Goal: Task Accomplishment & Management: Manage account settings

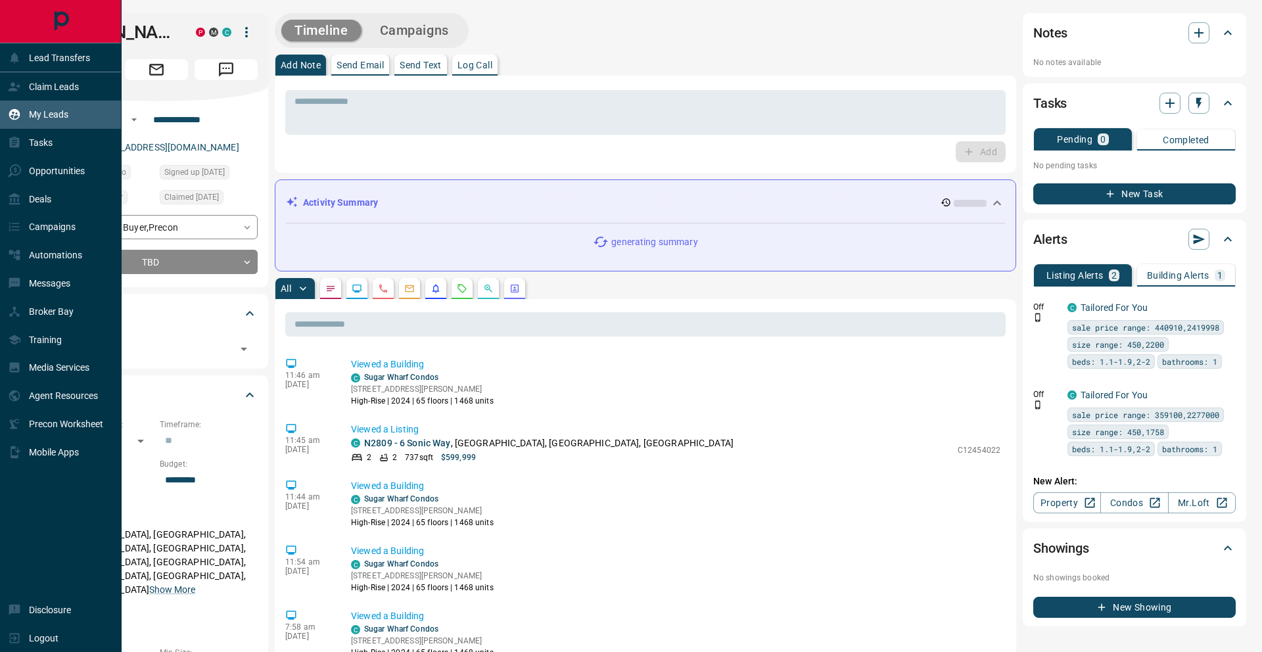
click at [72, 114] on div "My Leads" at bounding box center [61, 115] width 122 height 28
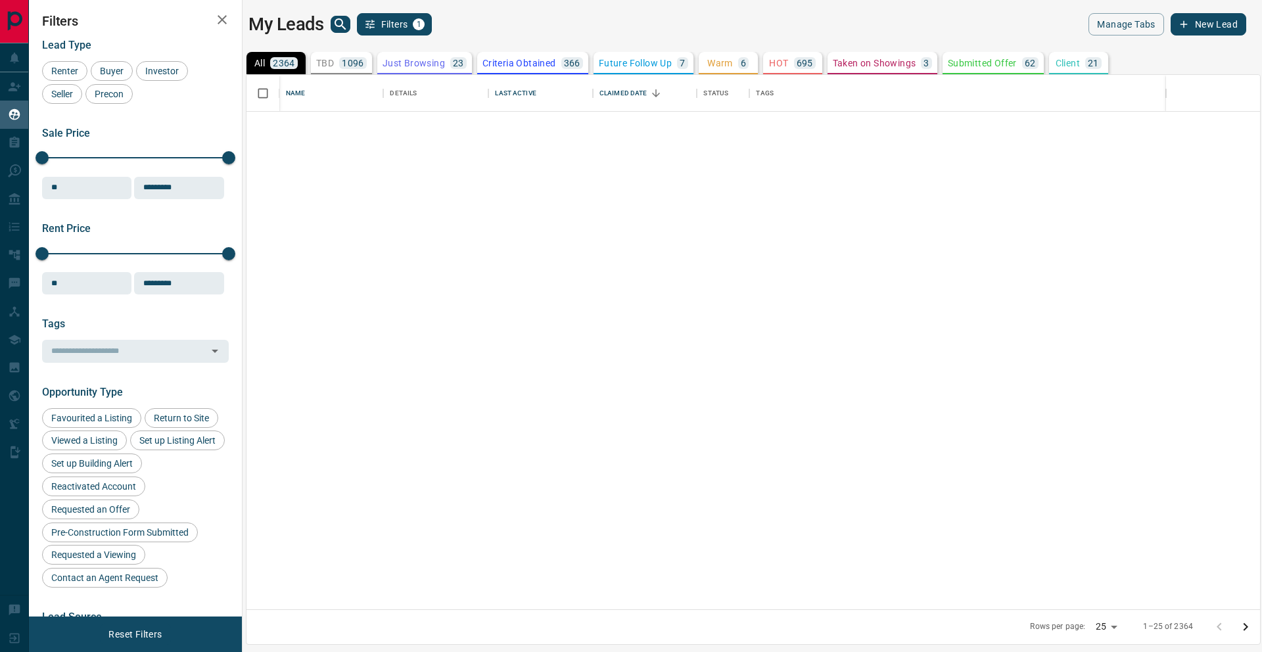
scroll to position [817, 0]
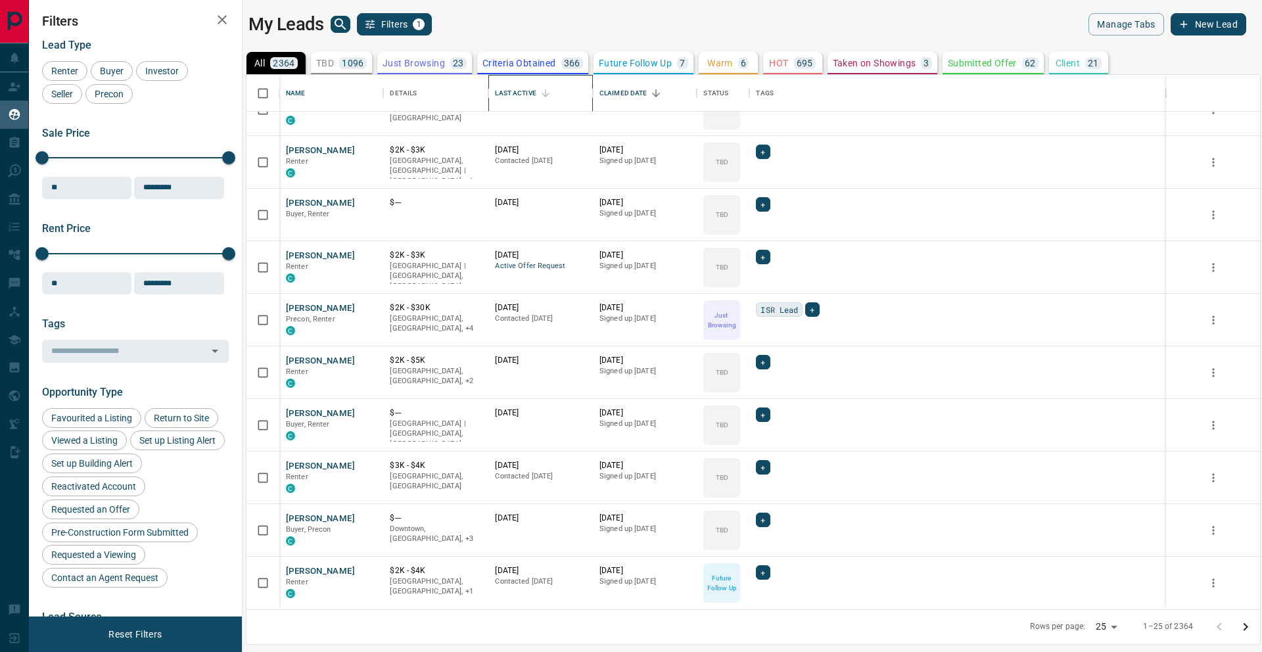
click at [525, 85] on div "Last Active" at bounding box center [515, 93] width 41 height 37
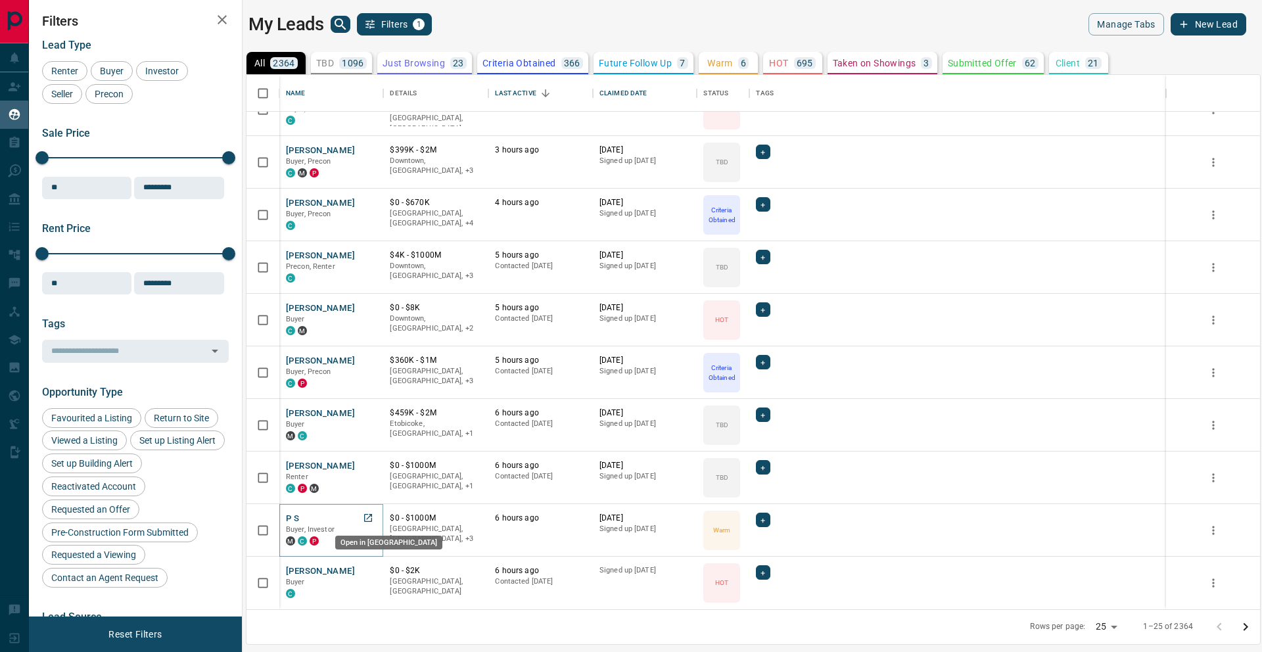
click at [367, 515] on icon "Open in New Tab" at bounding box center [368, 518] width 11 height 11
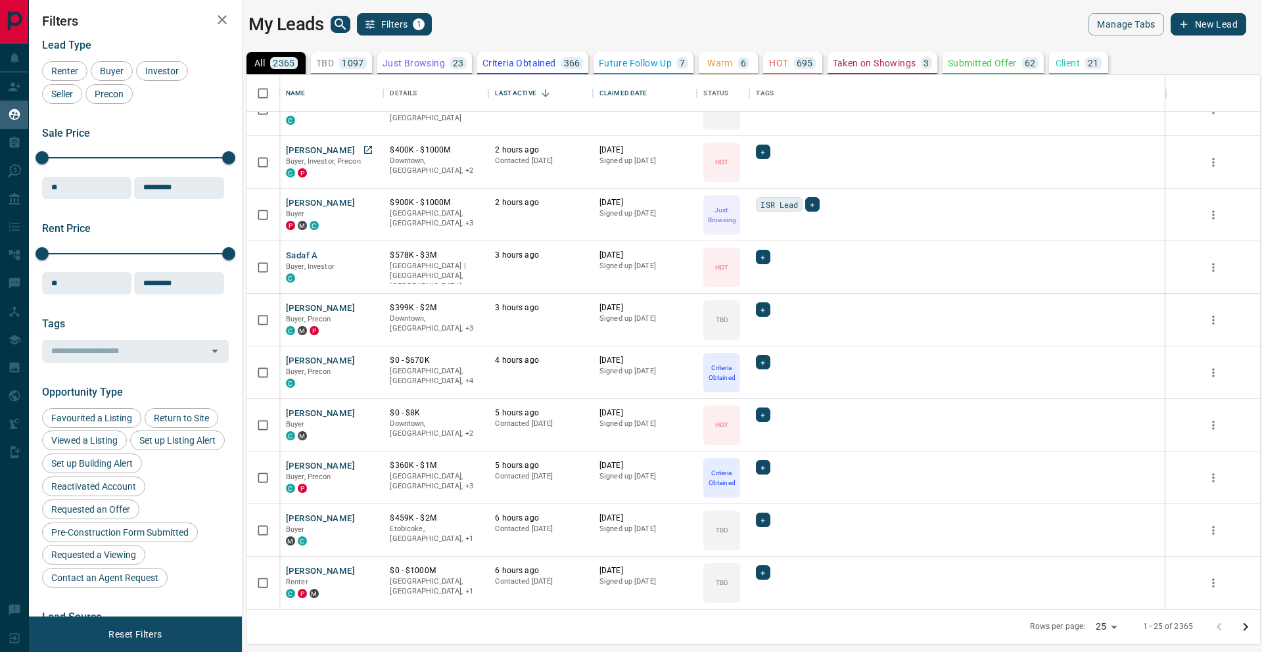
scroll to position [0, 0]
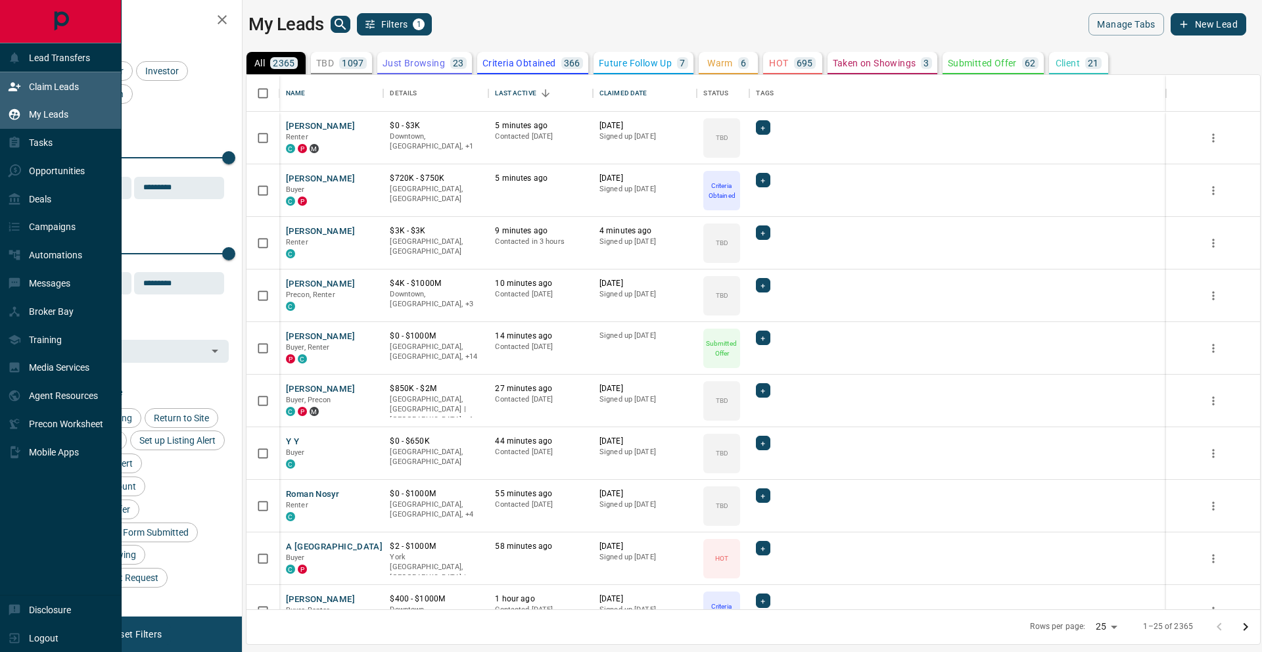
click at [30, 92] on div "Claim Leads" at bounding box center [43, 87] width 71 height 22
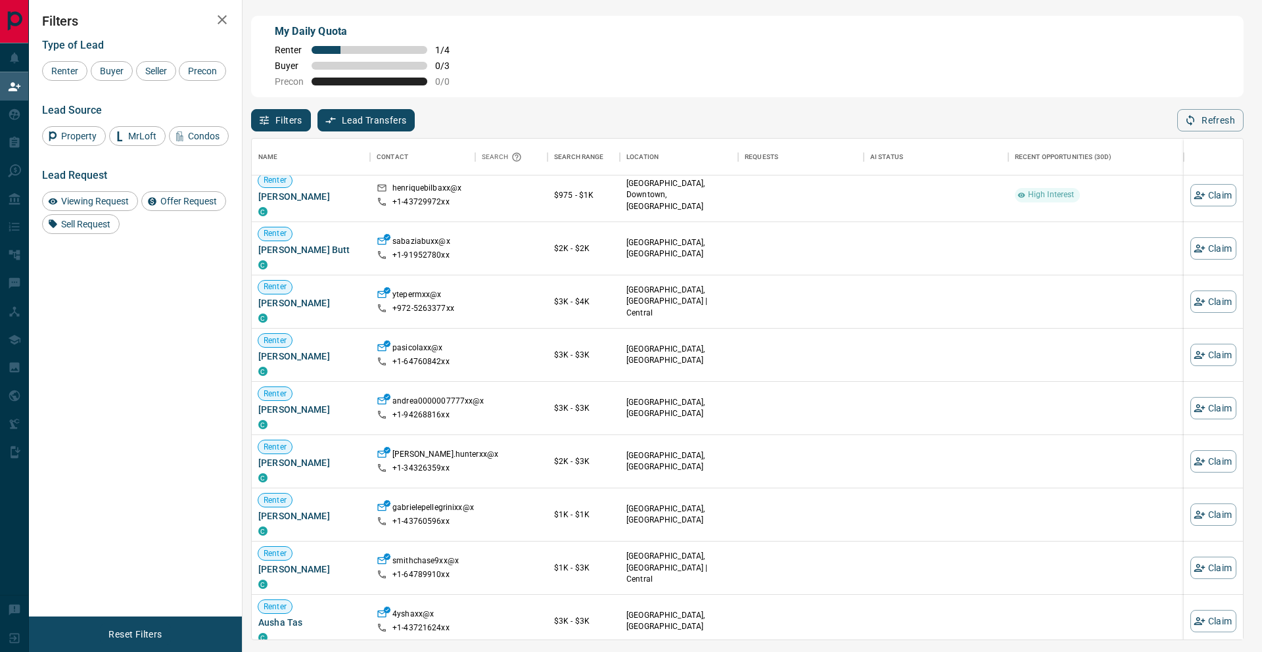
scroll to position [114, 0]
click at [1221, 351] on button "Claim" at bounding box center [1214, 354] width 46 height 22
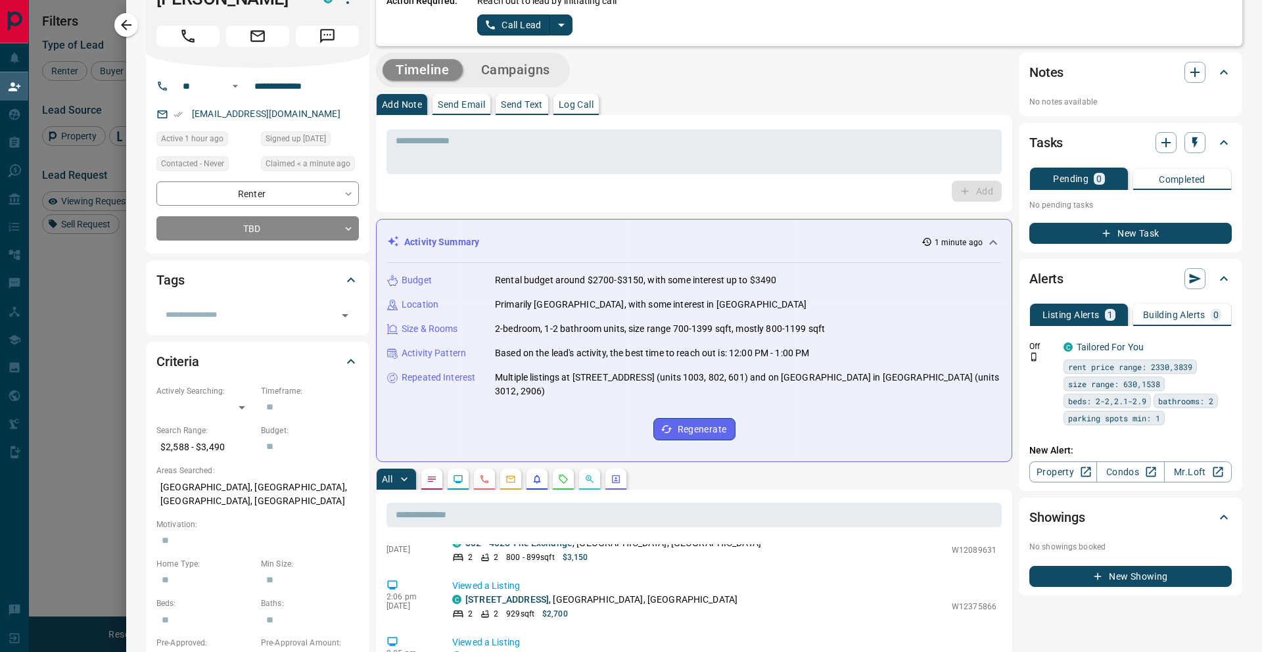
scroll to position [0, 0]
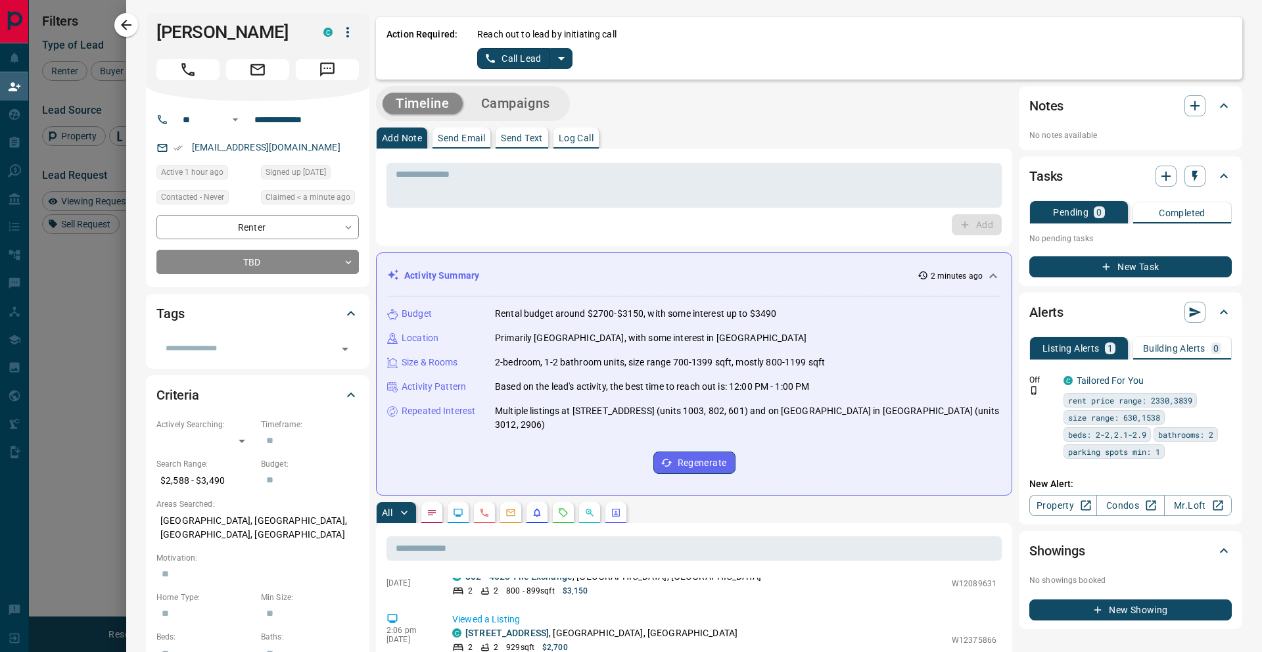
click at [567, 59] on icon "split button" at bounding box center [562, 59] width 16 height 16
click at [547, 99] on li "Log Manual Call" at bounding box center [525, 104] width 80 height 20
click at [531, 54] on button "Log Manual Call" at bounding box center [520, 58] width 87 height 21
click at [517, 57] on button "No" at bounding box center [514, 58] width 23 height 20
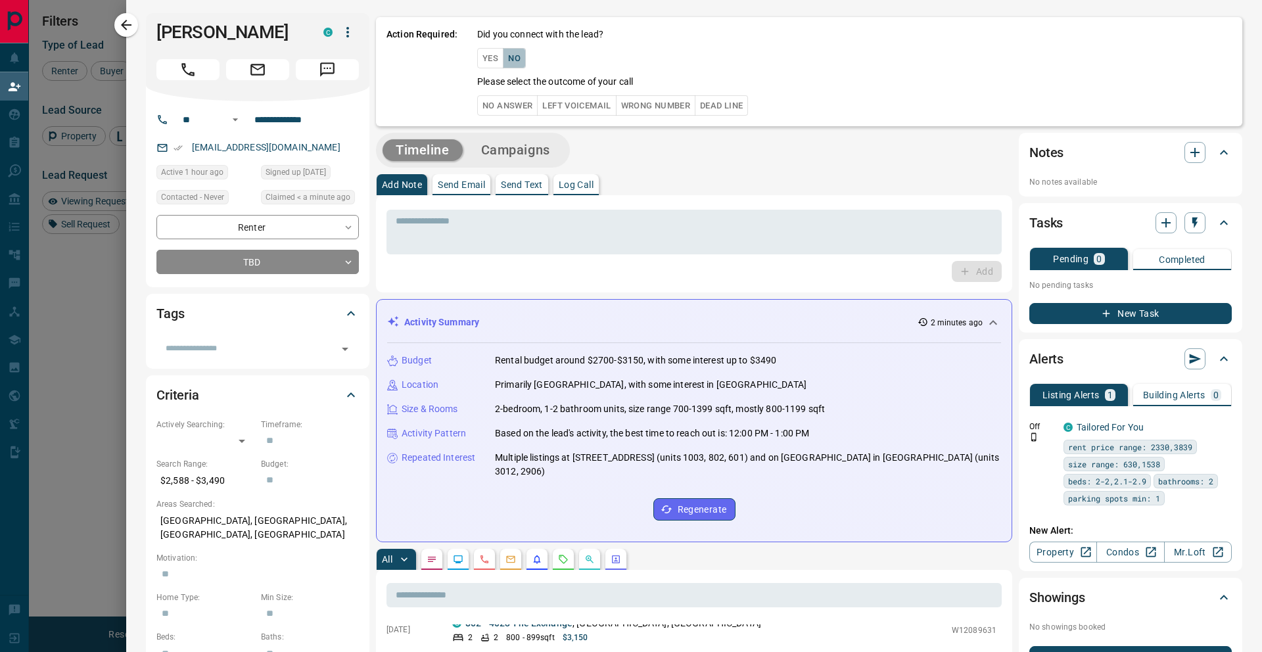
click at [517, 57] on button "No" at bounding box center [514, 58] width 23 height 20
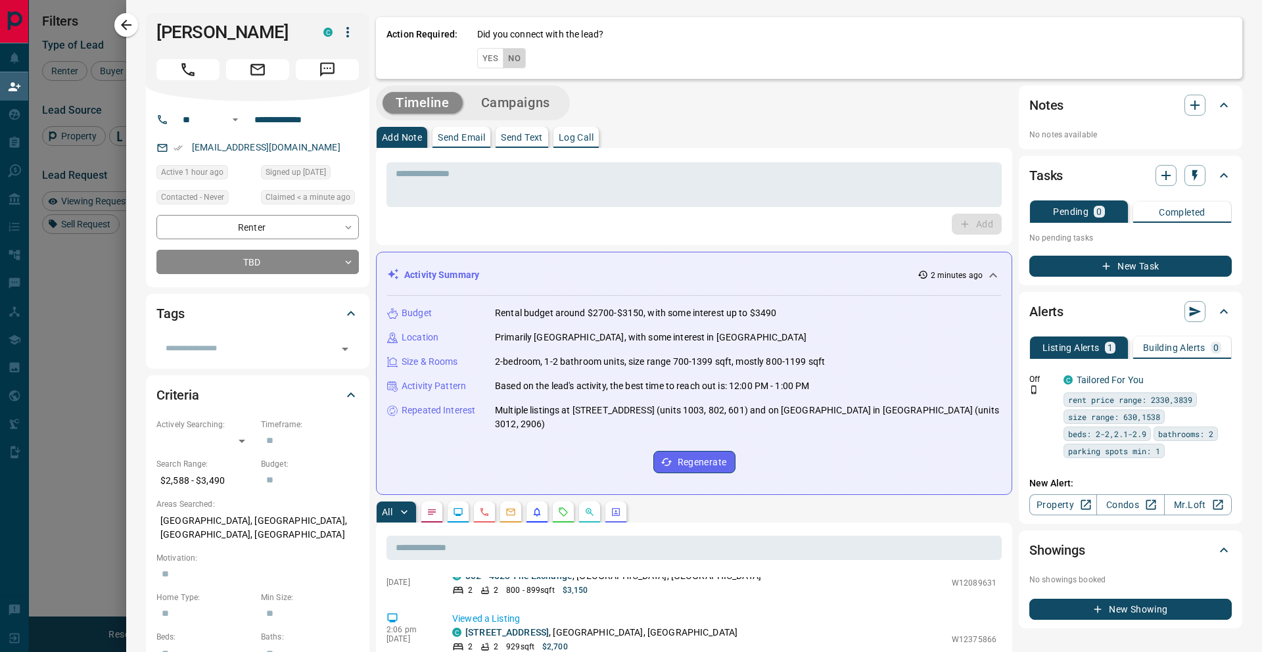
click at [517, 57] on button "No" at bounding box center [514, 58] width 23 height 20
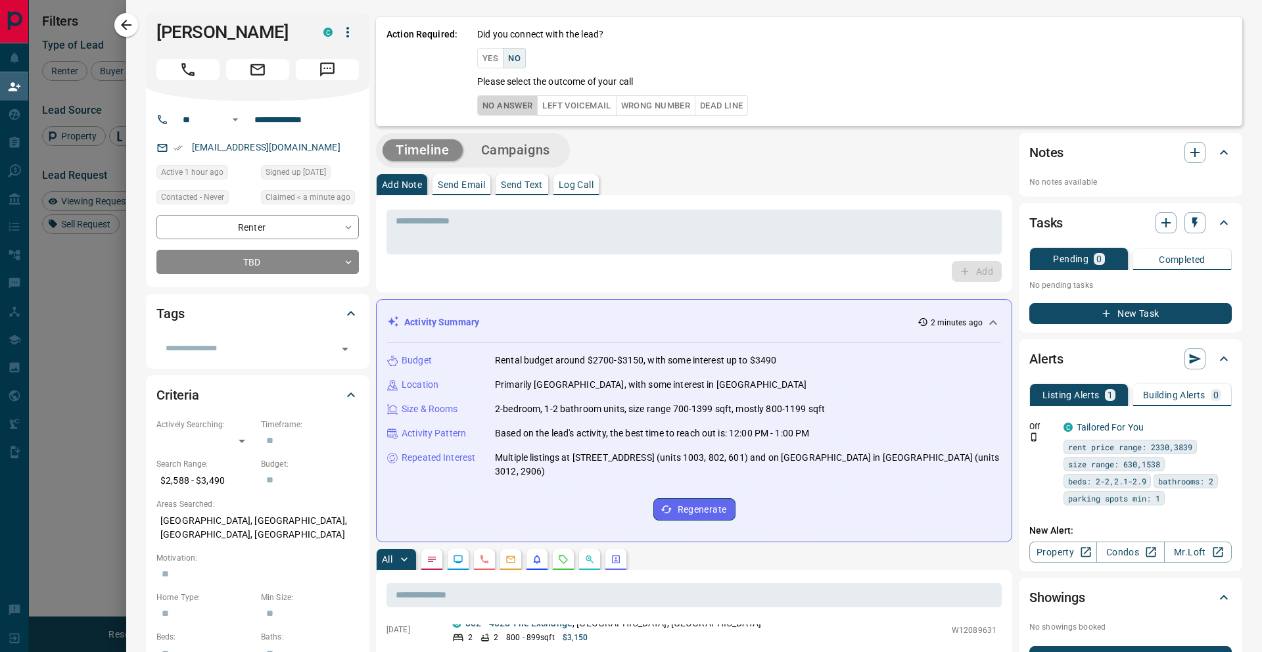
click at [530, 111] on button "No Answer" at bounding box center [507, 105] width 60 height 20
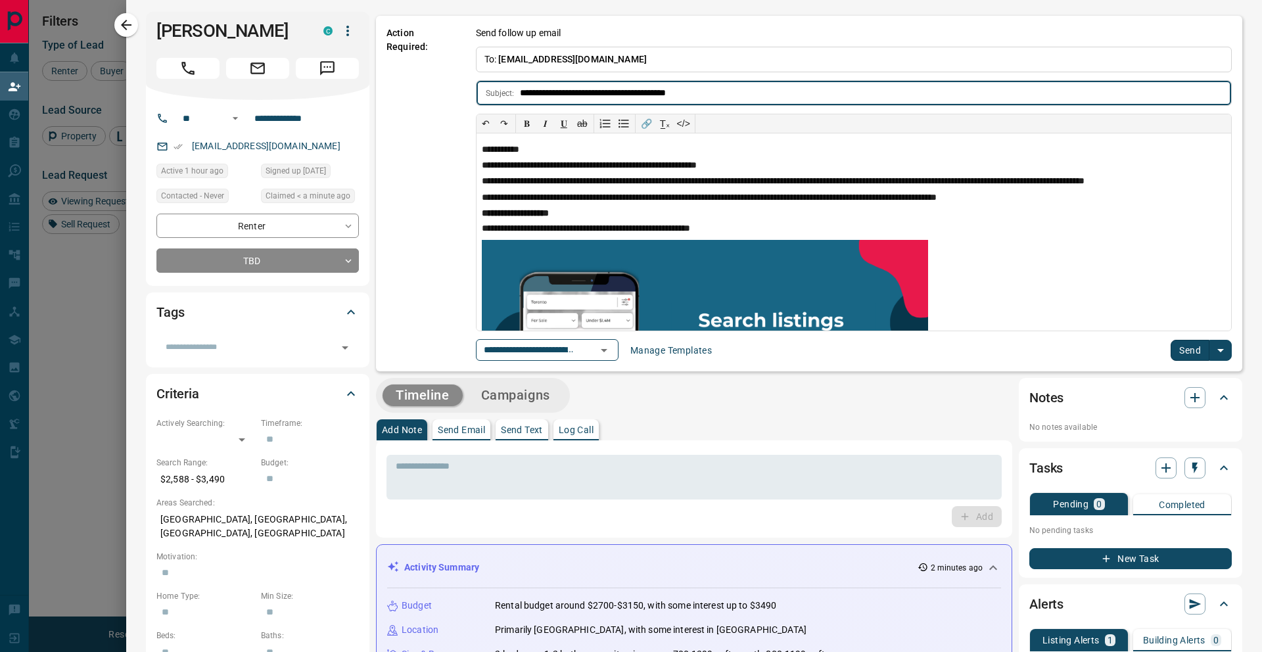
scroll to position [5, 0]
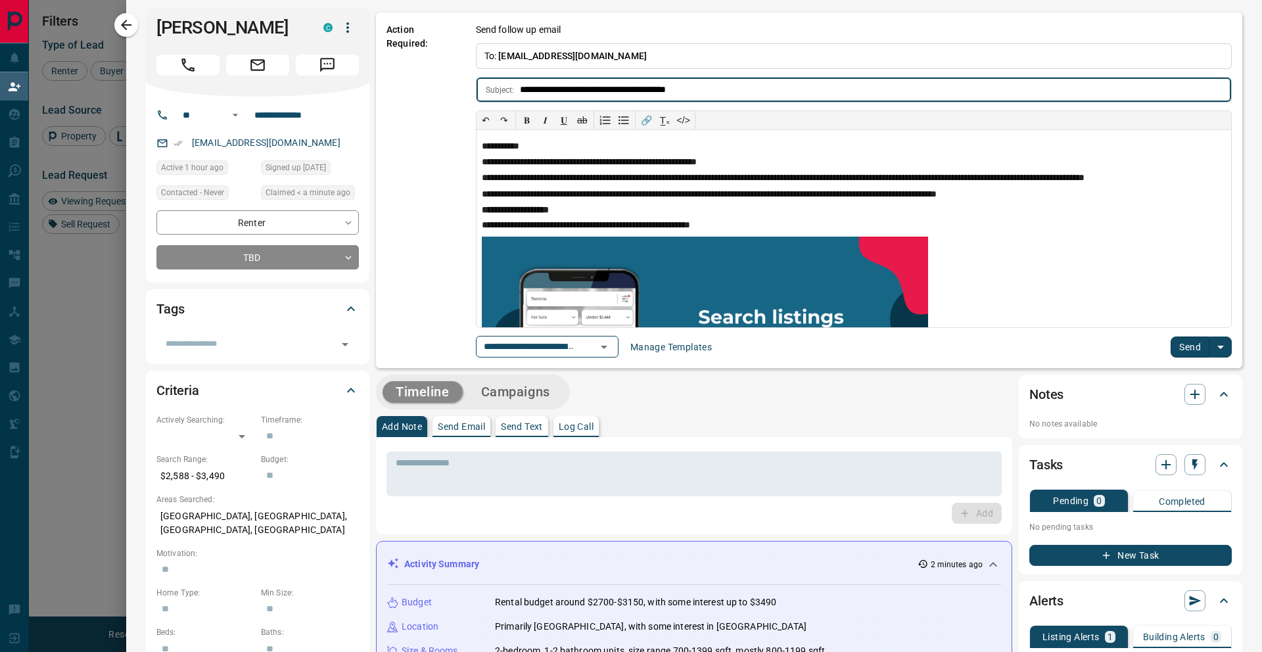
click at [1194, 352] on button "Send" at bounding box center [1190, 347] width 39 height 21
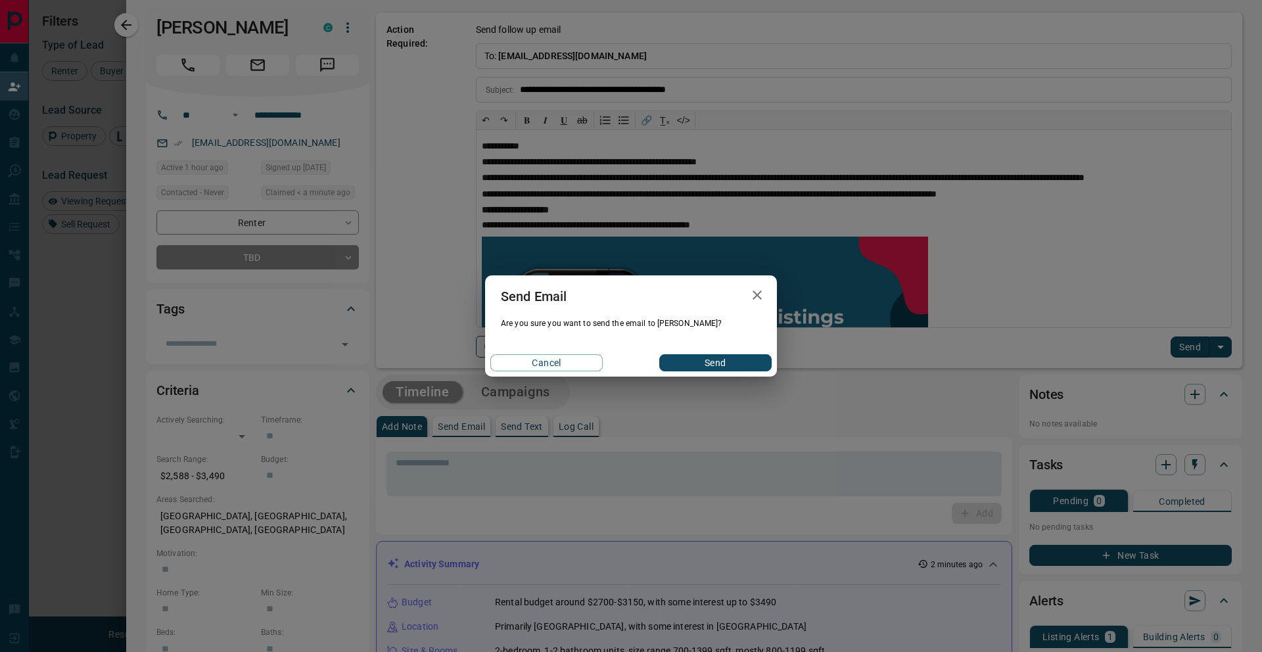
click at [716, 365] on button "Send" at bounding box center [715, 362] width 112 height 17
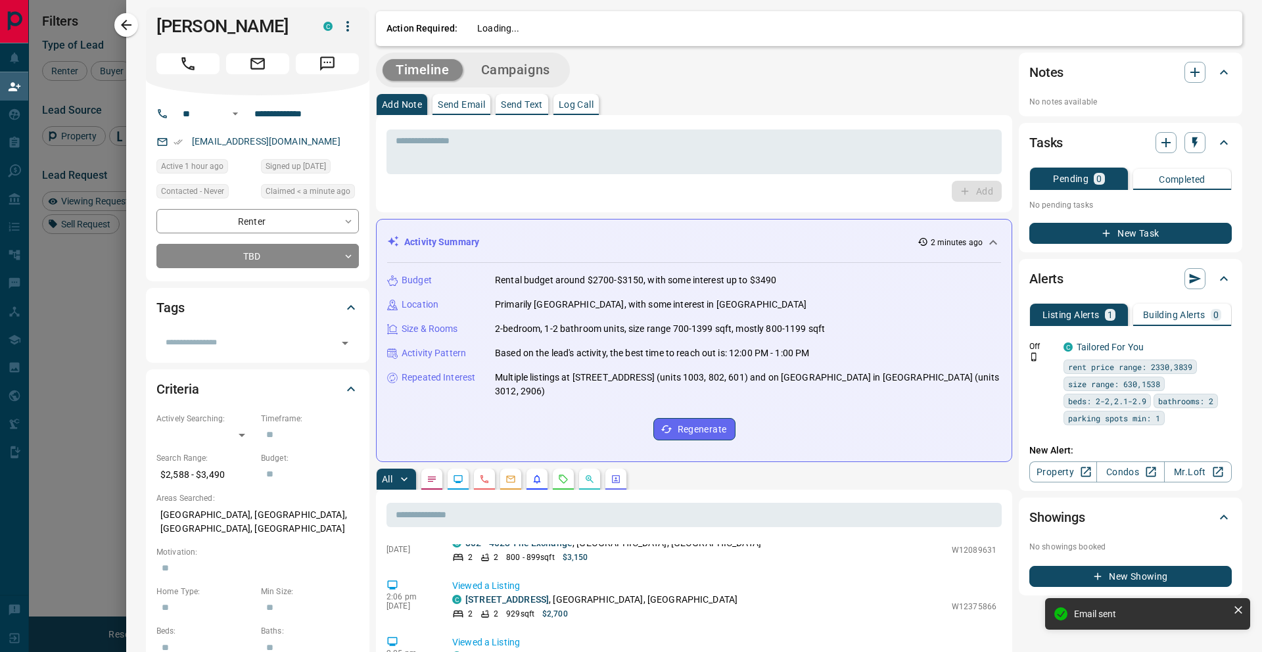
scroll to position [3, 0]
